Goal: Task Accomplishment & Management: Use online tool/utility

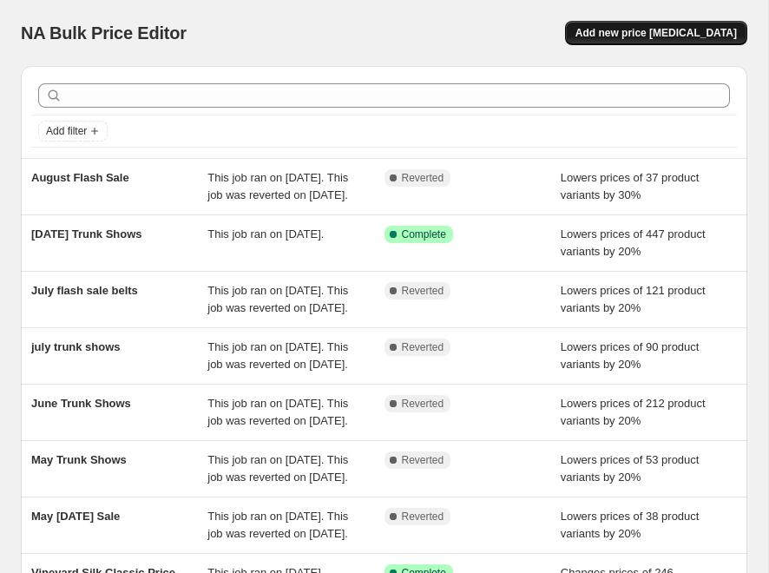
click at [652, 30] on span "Add new price [MEDICAL_DATA]" at bounding box center [656, 33] width 161 height 14
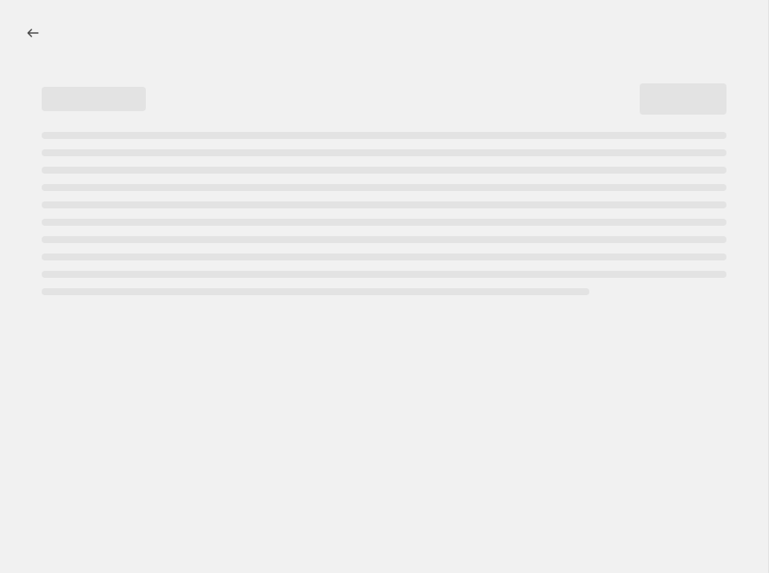
select select "percentage"
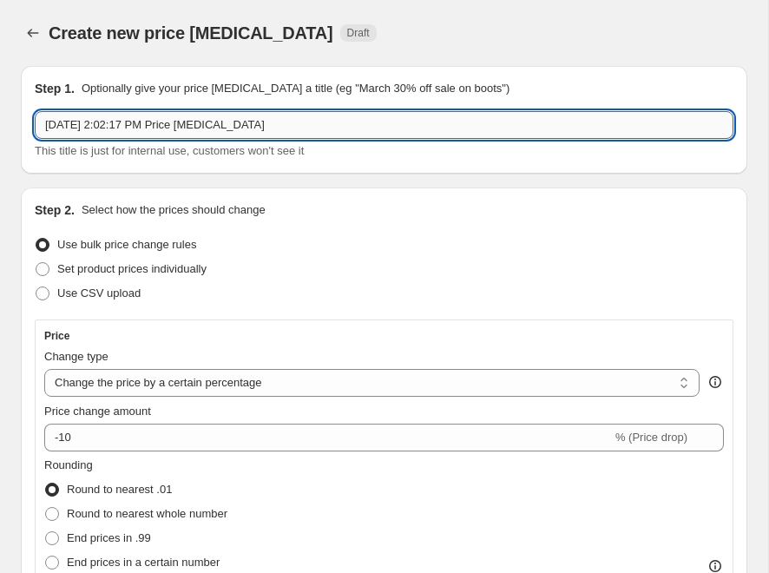
click at [143, 122] on input "[DATE] 2:02:17 PM Price [MEDICAL_DATA]" at bounding box center [384, 125] width 699 height 28
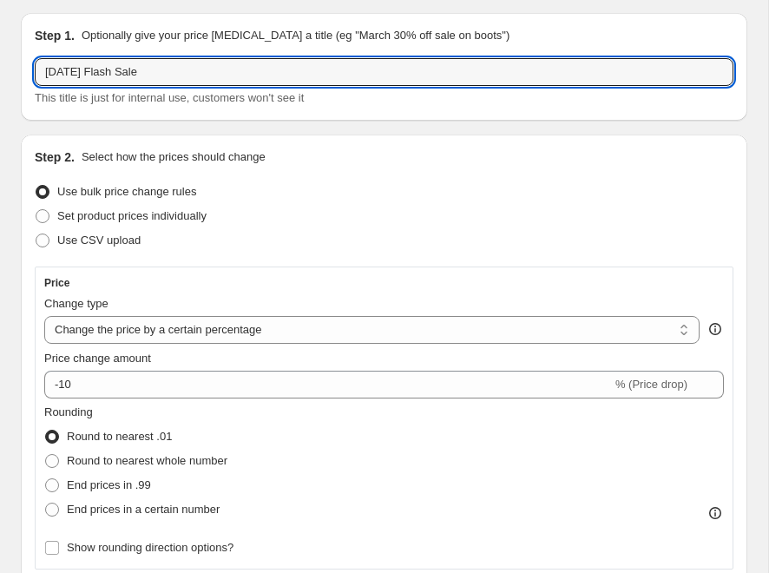
scroll to position [82, 0]
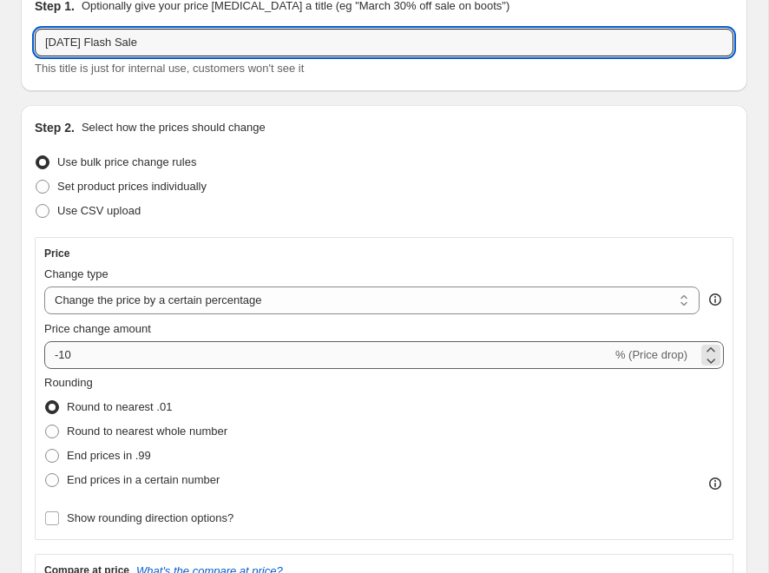
type input "[DATE] Flash Sale"
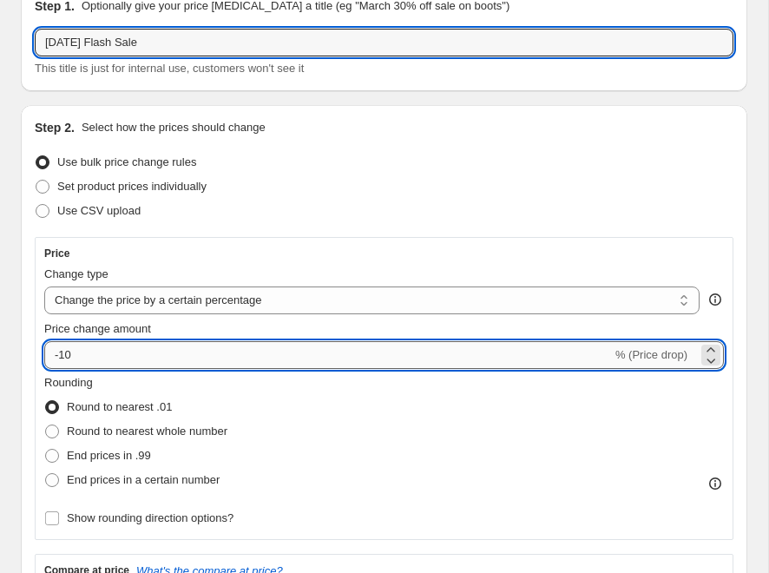
click at [236, 351] on input "-10" at bounding box center [328, 355] width 568 height 28
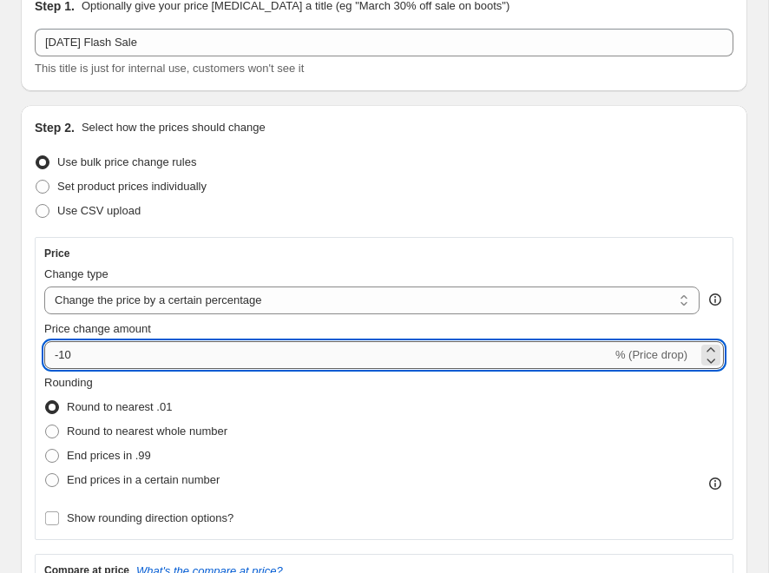
click at [61, 352] on input "-10" at bounding box center [328, 355] width 568 height 28
type input "-59"
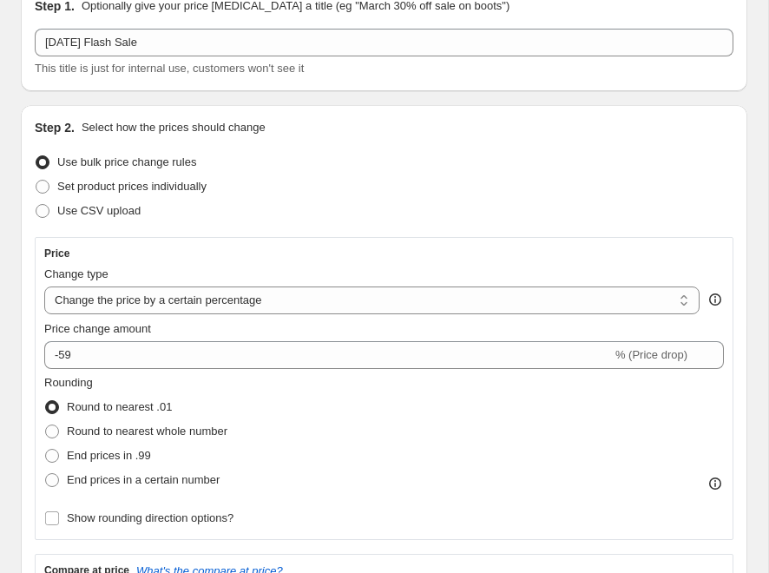
click at [574, 155] on div "Use bulk price change rules" at bounding box center [384, 162] width 699 height 24
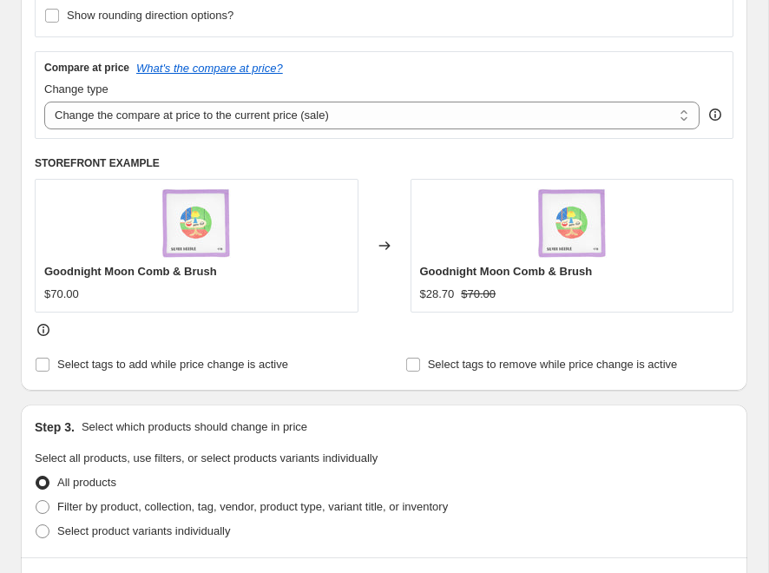
scroll to position [680, 0]
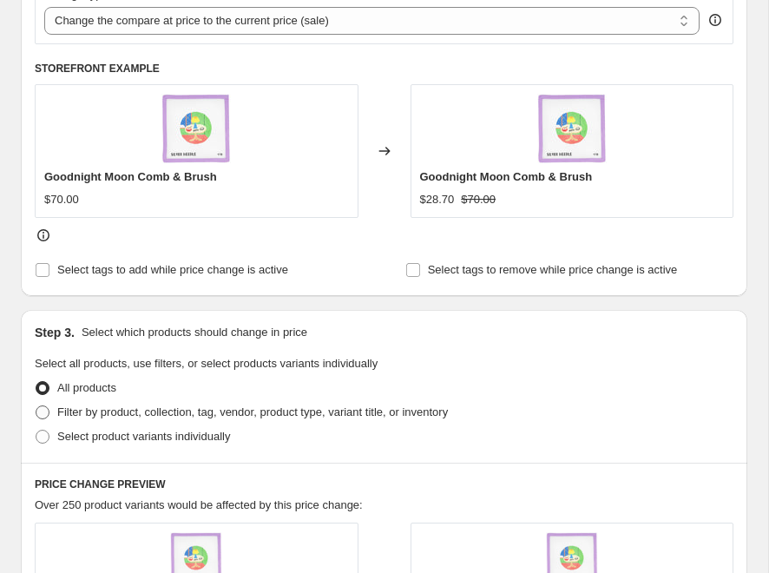
click at [123, 405] on span "Filter by product, collection, tag, vendor, product type, variant title, or inv…" at bounding box center [252, 411] width 391 height 13
click at [36, 405] on input "Filter by product, collection, tag, vendor, product type, variant title, or inv…" at bounding box center [36, 405] width 1 height 1
radio input "true"
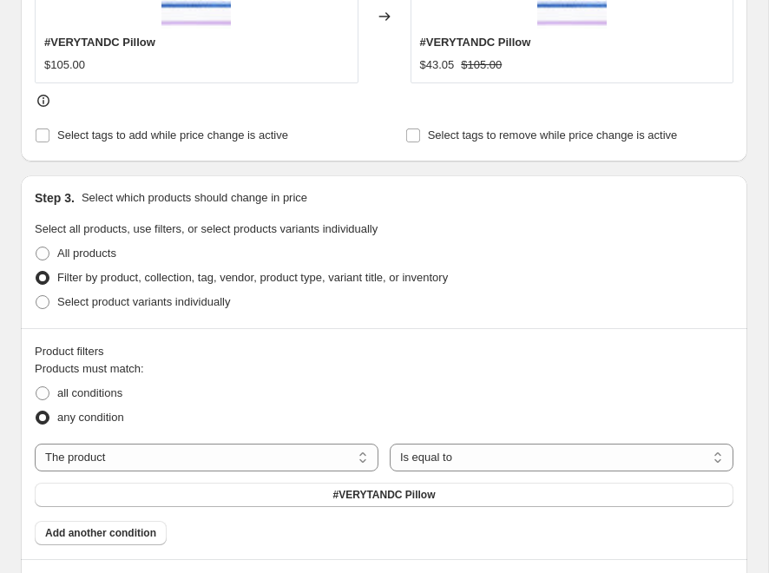
scroll to position [826, 0]
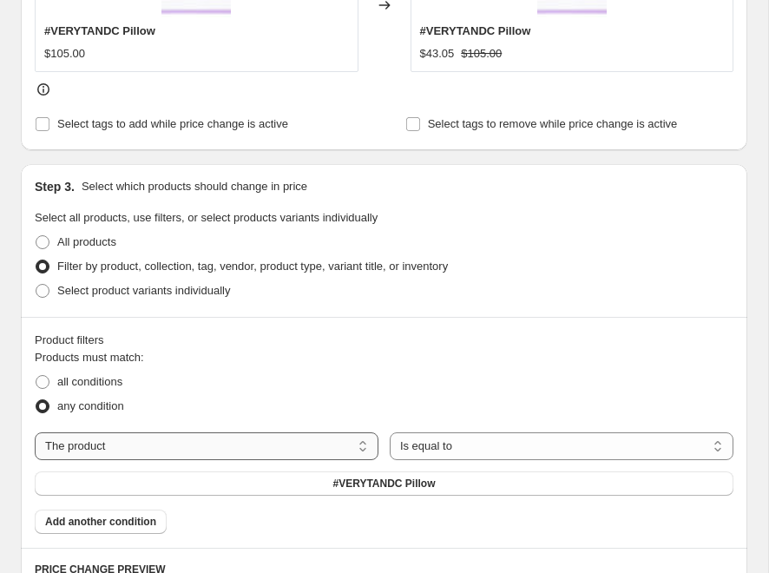
click at [120, 442] on select "The product The product's collection The product's tag The product's vendor The…" at bounding box center [207, 446] width 344 height 28
select select "tag"
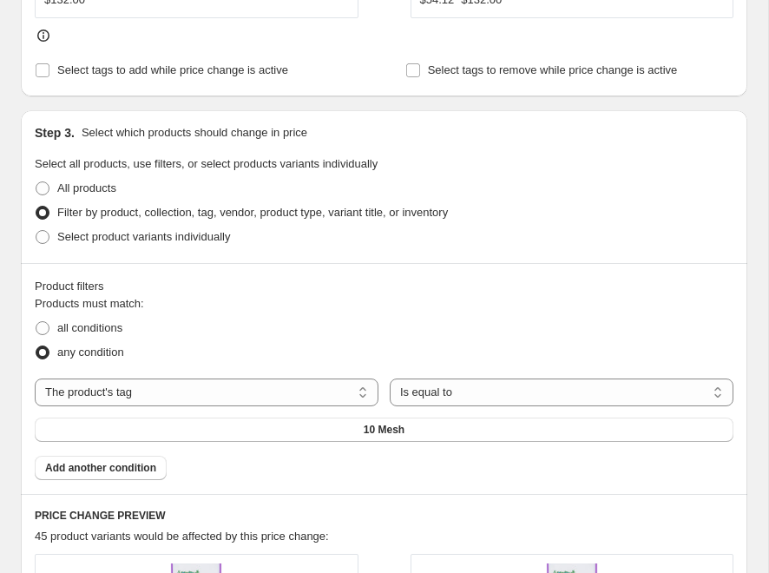
scroll to position [881, 0]
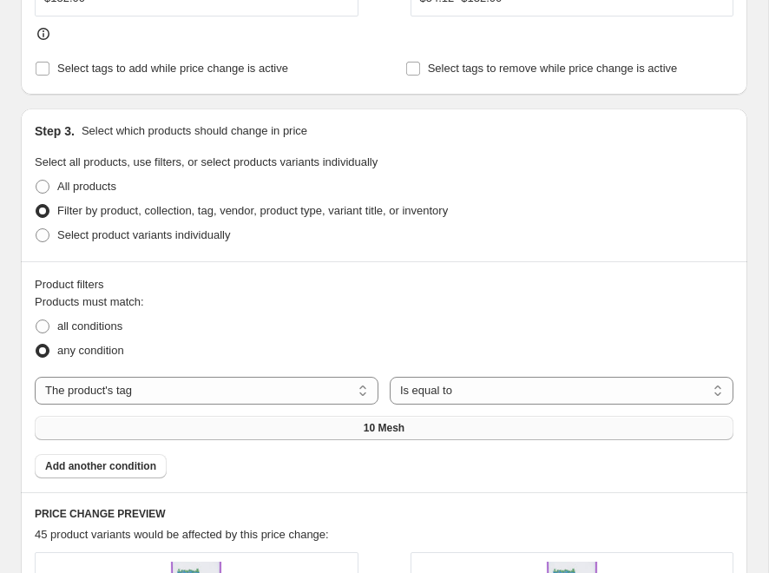
click at [232, 417] on button "10 Mesh" at bounding box center [384, 428] width 699 height 24
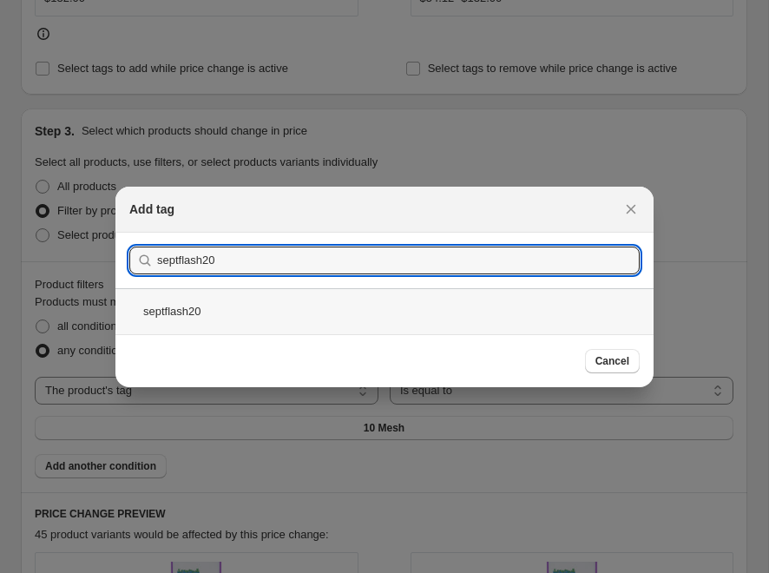
type input "septflash20"
click at [280, 309] on div "septflash20" at bounding box center [384, 311] width 538 height 46
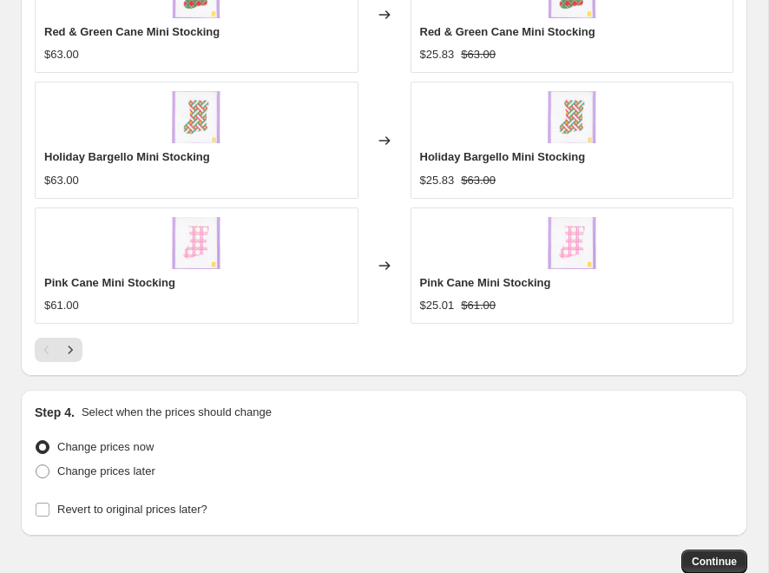
scroll to position [1826, 0]
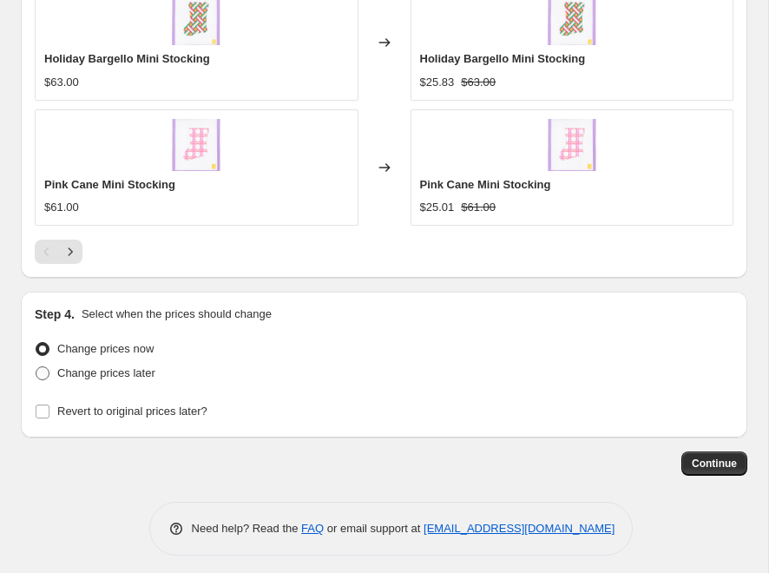
click at [125, 367] on span "Change prices later" at bounding box center [106, 372] width 98 height 13
click at [36, 367] on input "Change prices later" at bounding box center [36, 366] width 1 height 1
radio input "true"
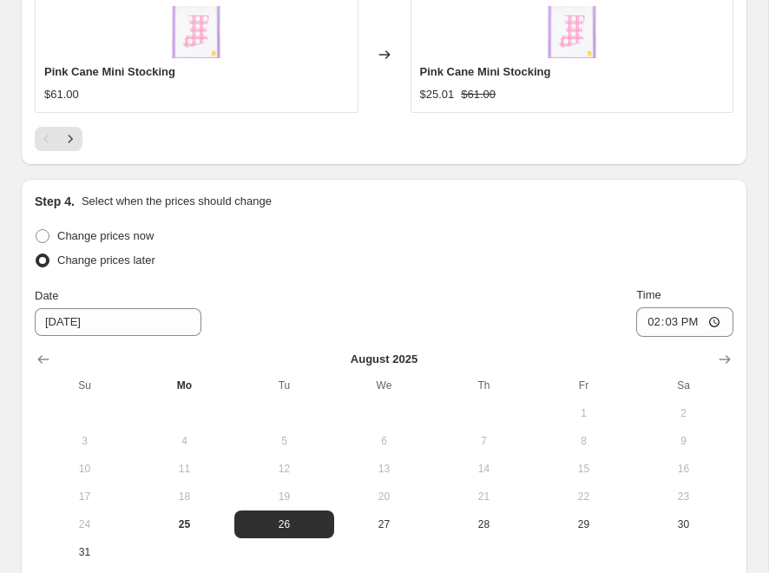
scroll to position [2095, 0]
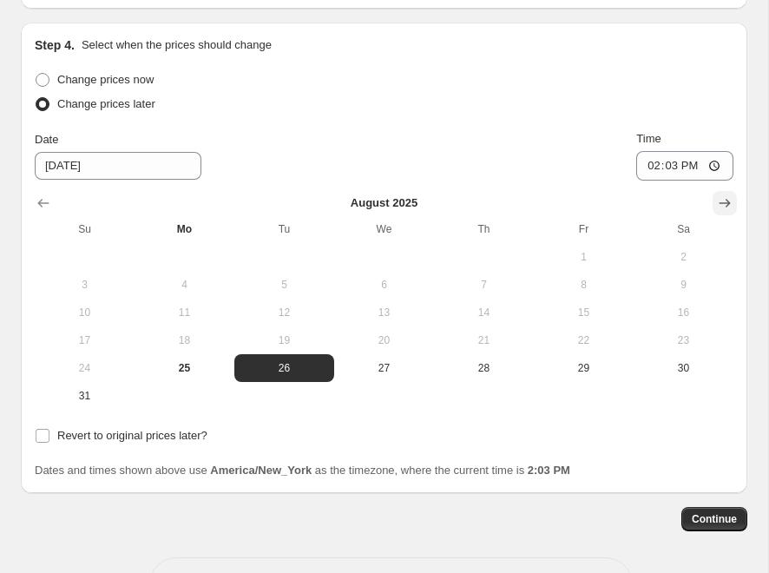
click at [727, 194] on icon "Show next month, September 2025" at bounding box center [724, 202] width 17 height 17
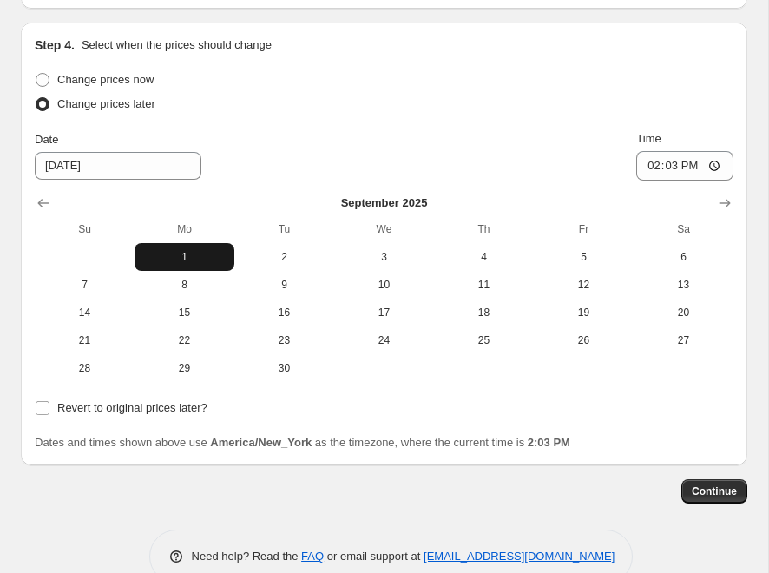
click at [201, 250] on span "1" at bounding box center [185, 257] width 86 height 14
type input "[DATE]"
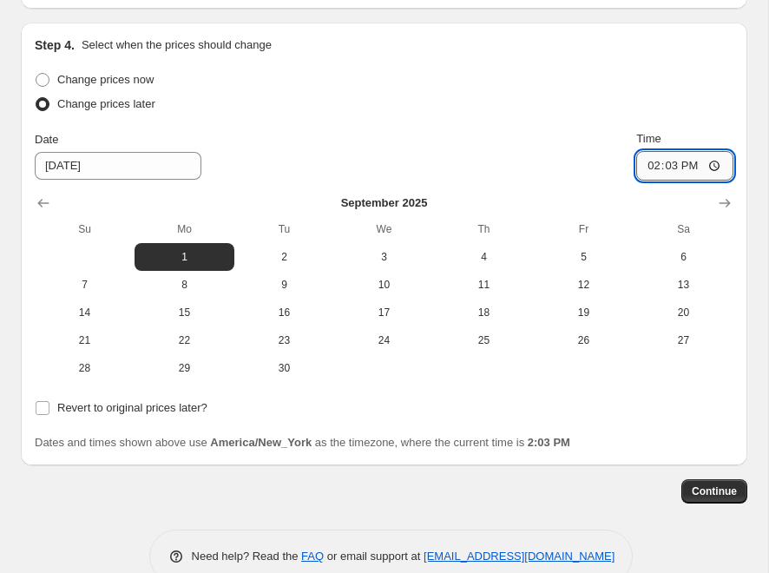
click at [654, 154] on input "14:03" at bounding box center [684, 166] width 97 height 30
type input "07:00"
click at [708, 485] on span "Continue" at bounding box center [714, 491] width 45 height 14
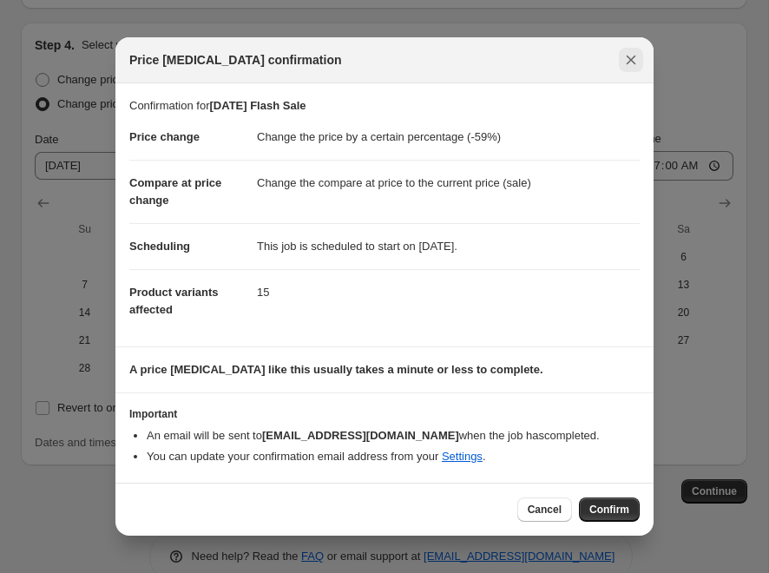
click at [633, 67] on icon "Close" at bounding box center [630, 59] width 17 height 17
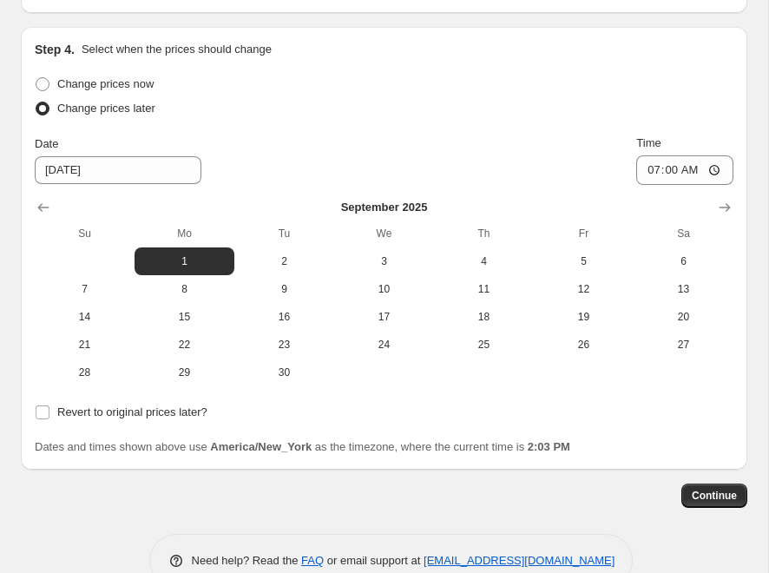
scroll to position [2089, 0]
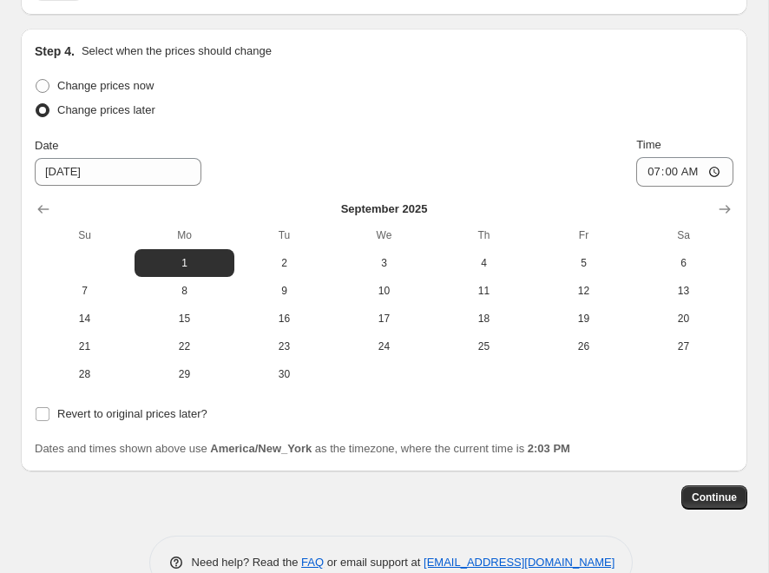
click at [32, 409] on div "Step 4. Select when the prices should change Change prices now Change prices la…" at bounding box center [384, 250] width 727 height 443
click at [43, 409] on input "Revert to original prices later?" at bounding box center [43, 414] width 14 height 14
checkbox input "true"
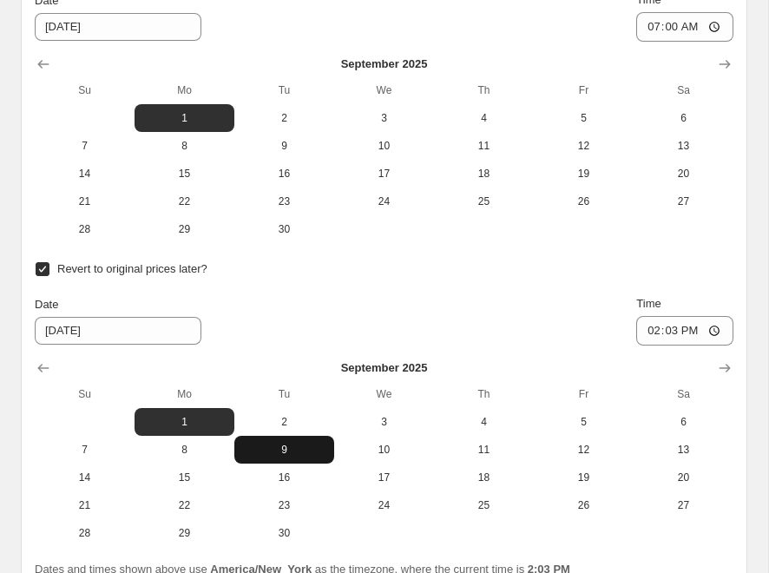
scroll to position [2239, 0]
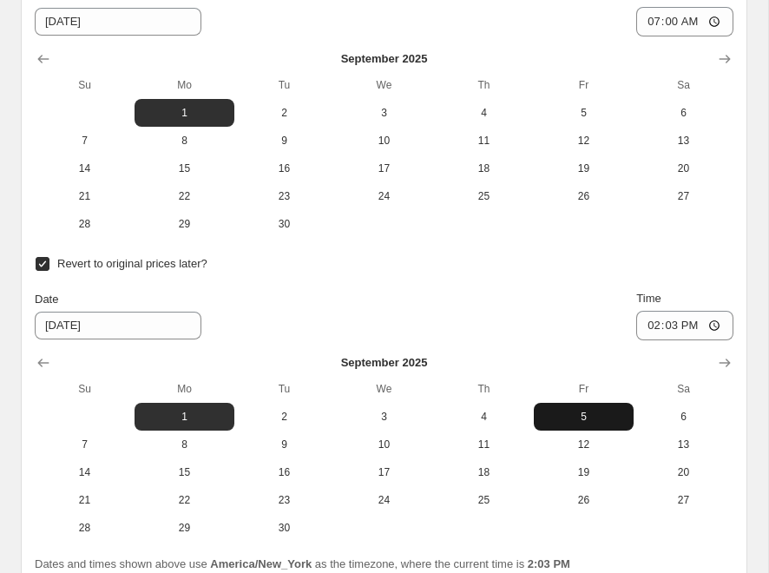
click at [586, 412] on span "5" at bounding box center [584, 417] width 86 height 14
type input "[DATE]"
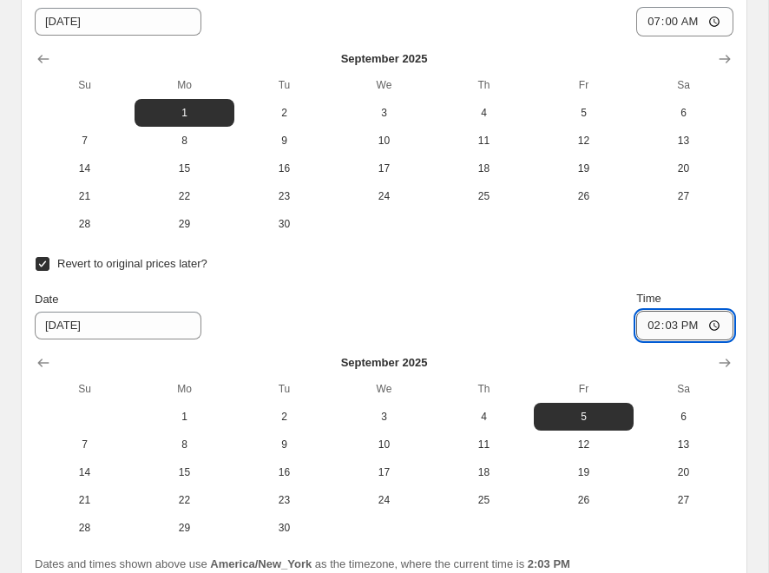
click at [668, 326] on input "14:03" at bounding box center [684, 326] width 97 height 30
click at [654, 320] on input "20:00" at bounding box center [684, 326] width 97 height 30
type input "19:00"
click at [696, 236] on div "Change prices now Change prices later Date [DATE] Time 07:00 [DATE] Su Mo Tu We…" at bounding box center [384, 233] width 699 height 618
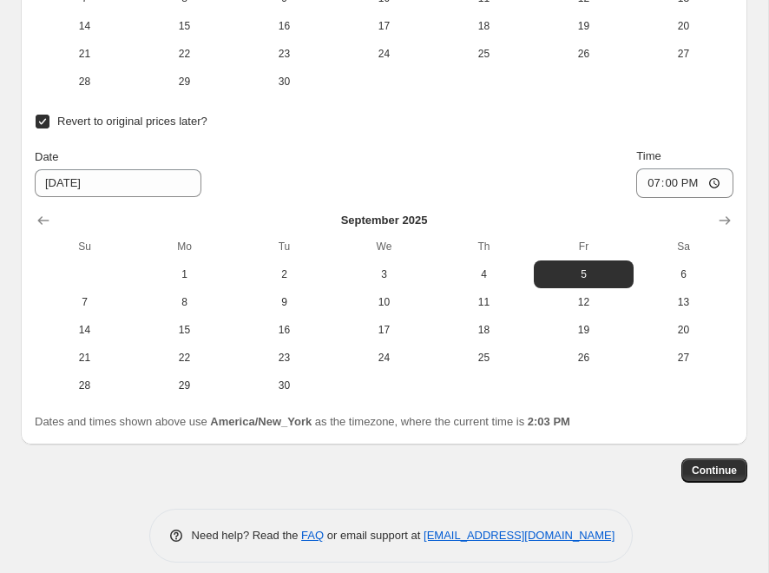
scroll to position [2388, 0]
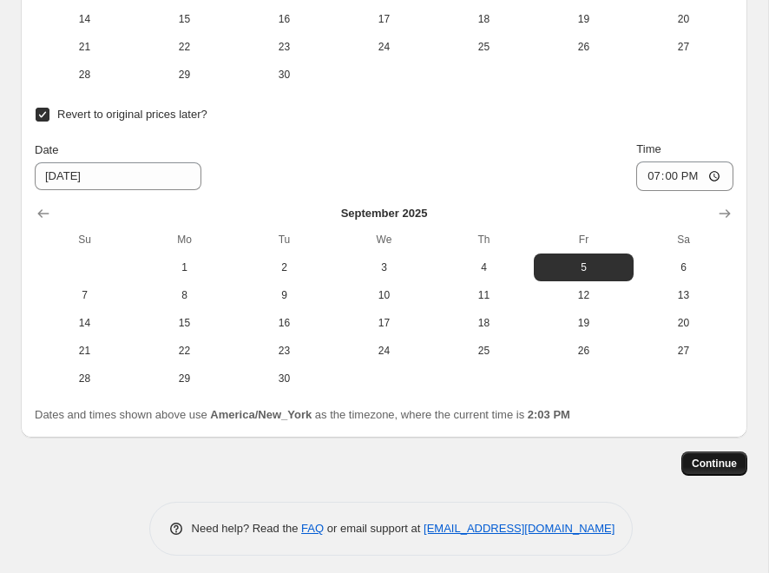
click at [702, 462] on button "Continue" at bounding box center [714, 463] width 66 height 24
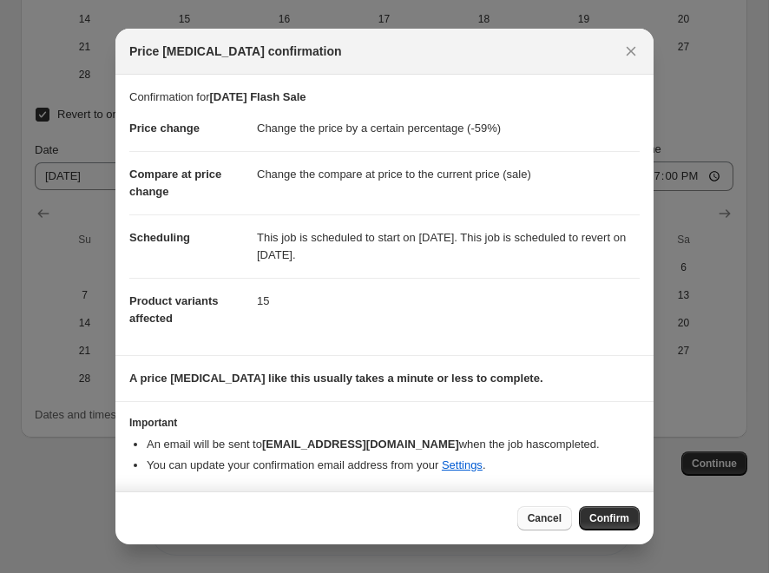
click at [537, 515] on span "Cancel" at bounding box center [545, 518] width 34 height 14
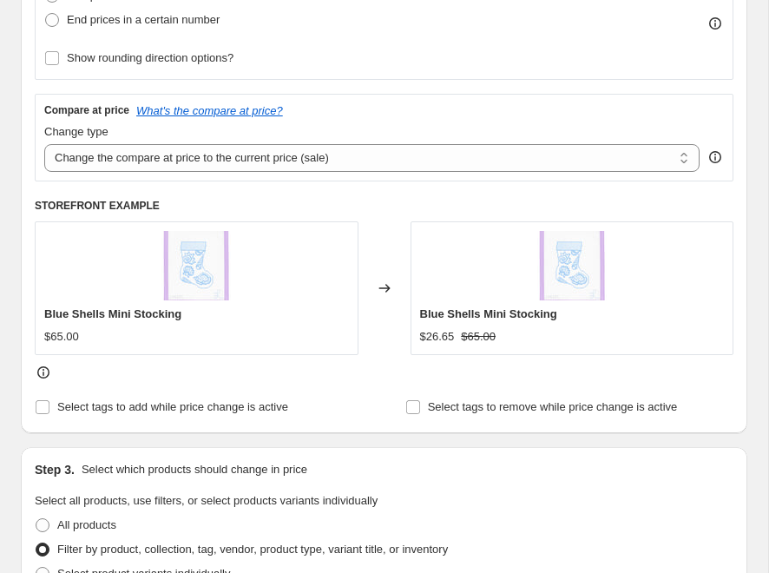
scroll to position [334, 0]
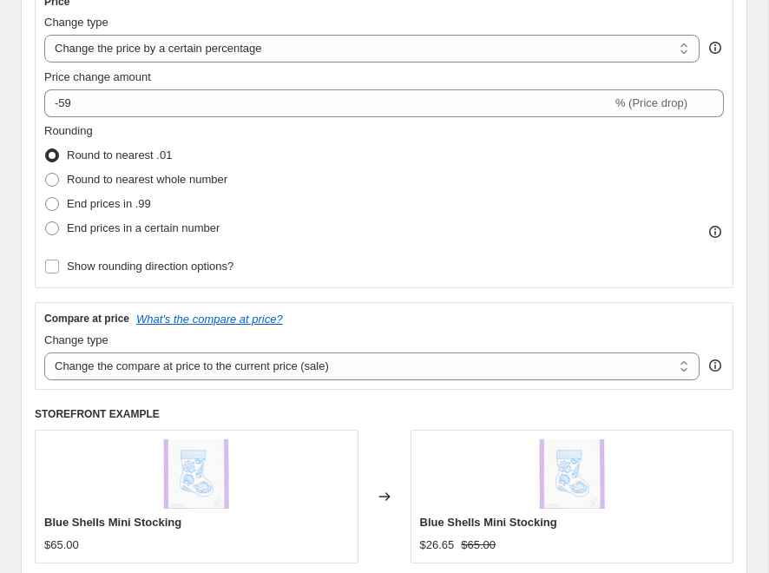
click at [279, 118] on div "Price Change type Change the price to a certain amount Change the price by a ce…" at bounding box center [384, 137] width 680 height 284
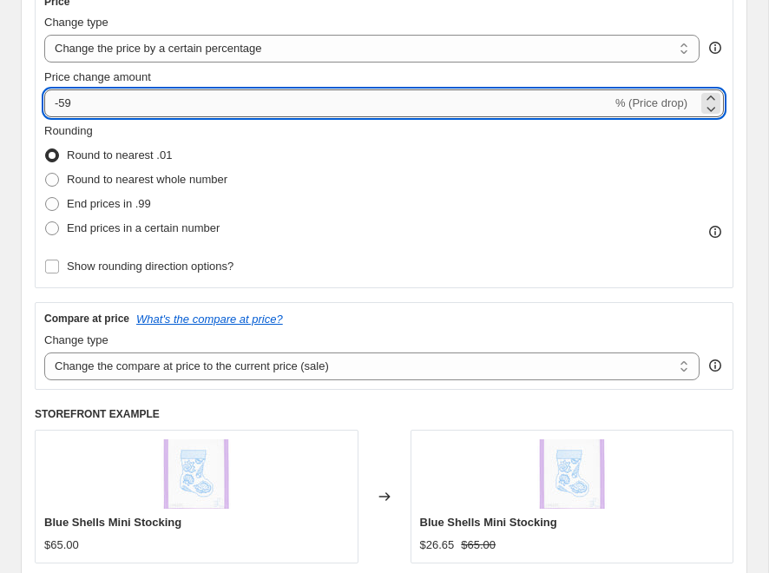
click at [235, 107] on input "-59" at bounding box center [328, 103] width 568 height 28
type input "-5"
type input "-30"
click at [413, 170] on div "Rounding Round to nearest .01 Round to nearest whole number End prices in .99 E…" at bounding box center [384, 181] width 680 height 118
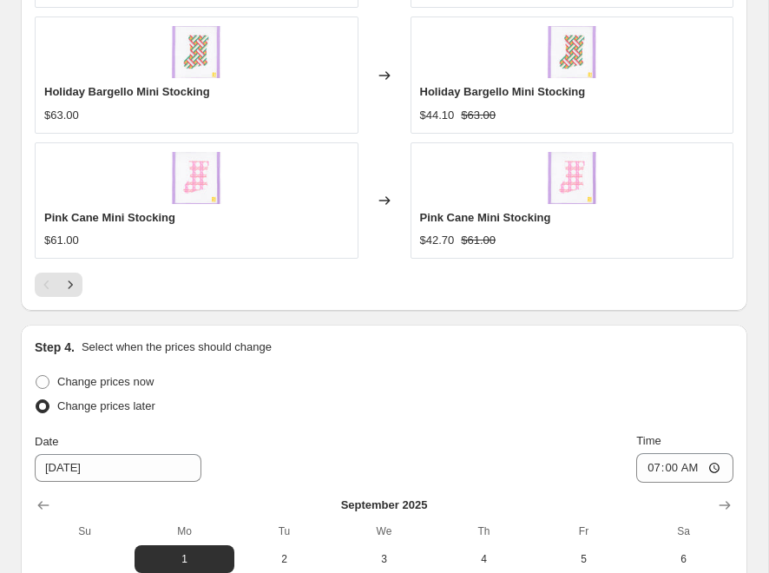
scroll to position [2388, 0]
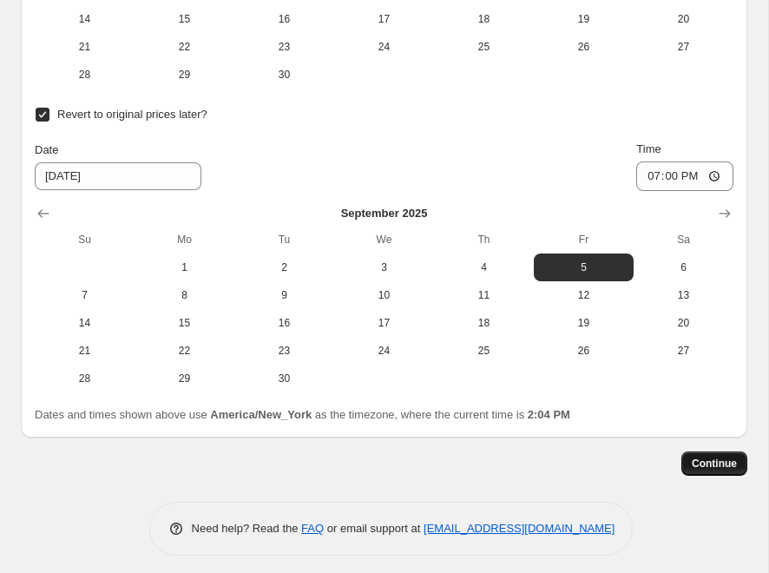
click at [716, 457] on span "Continue" at bounding box center [714, 464] width 45 height 14
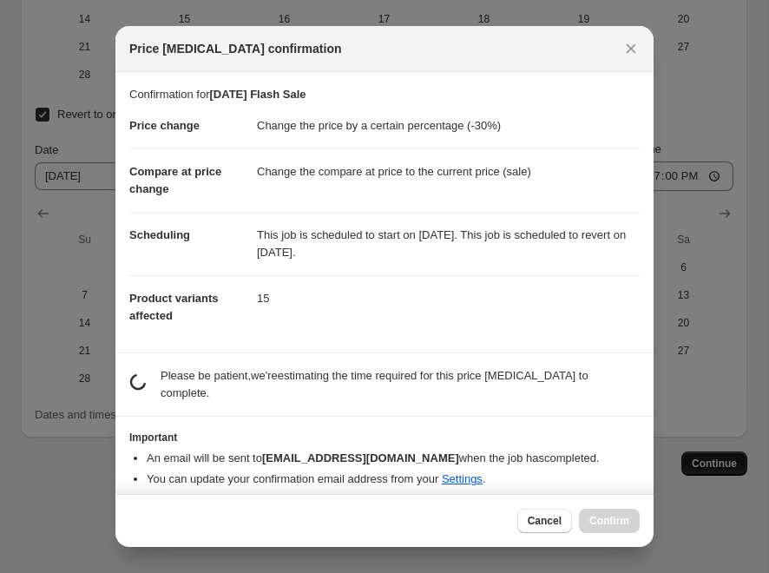
scroll to position [0, 0]
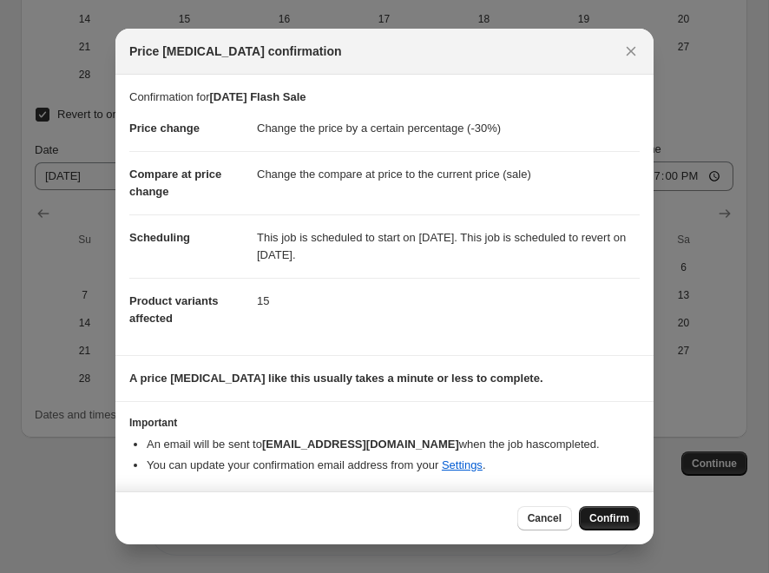
click at [584, 510] on button "Confirm" at bounding box center [609, 518] width 61 height 24
